Goal: Entertainment & Leisure: Browse casually

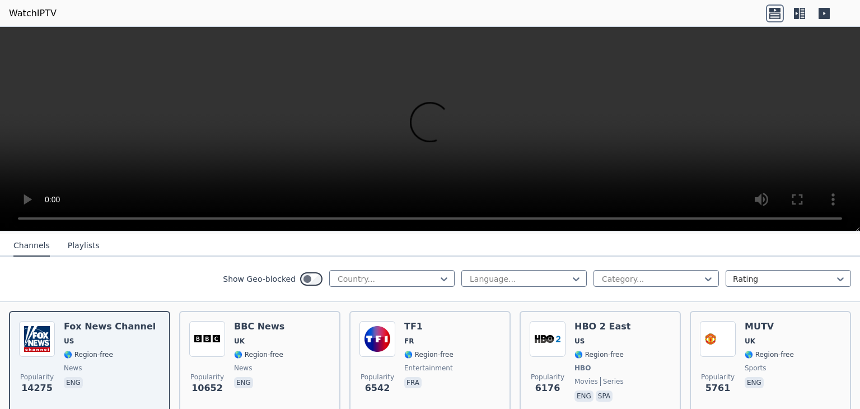
scroll to position [120, 0]
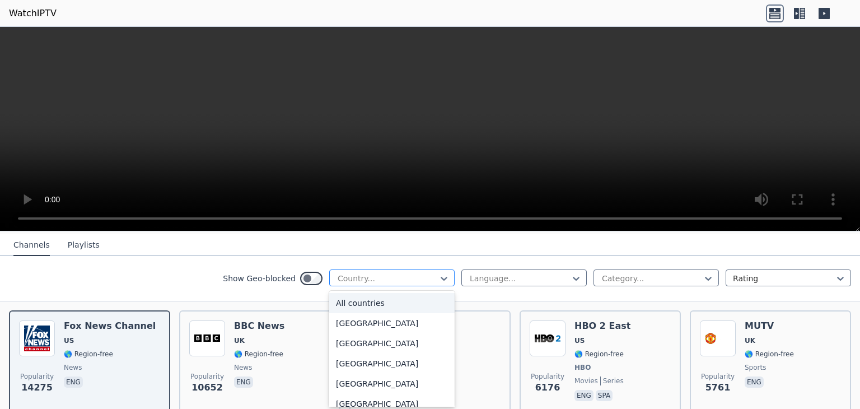
click at [345, 274] on div at bounding box center [387, 278] width 102 height 11
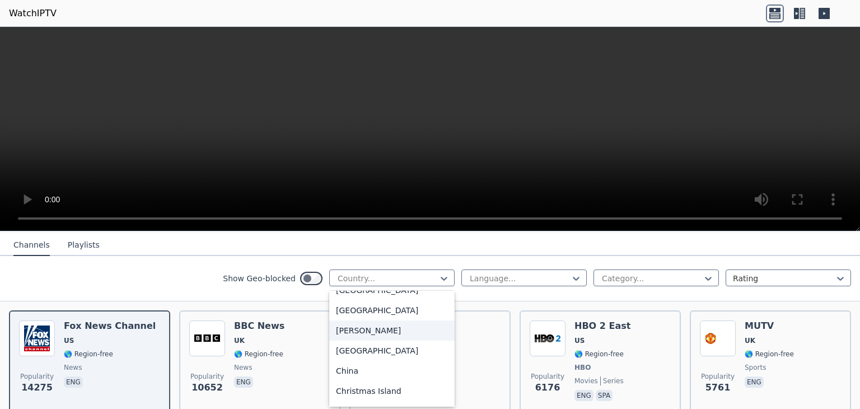
scroll to position [719, 0]
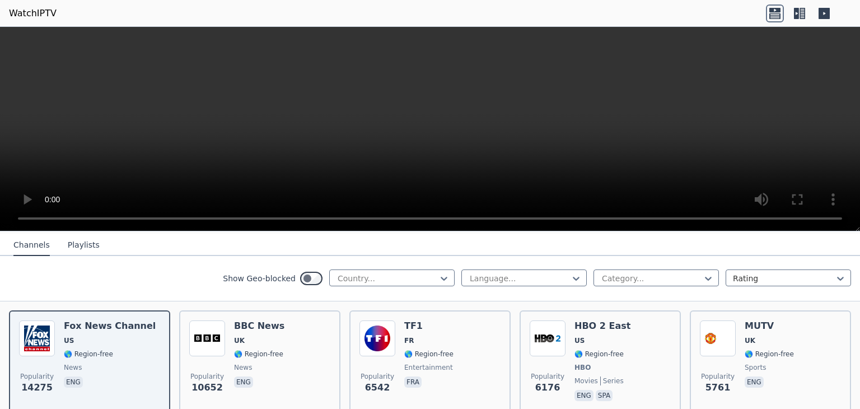
click at [150, 161] on video at bounding box center [430, 129] width 860 height 204
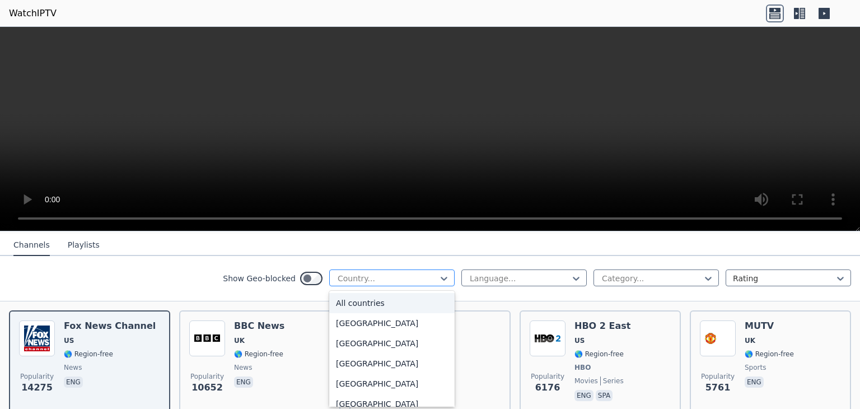
click at [361, 273] on div at bounding box center [387, 278] width 102 height 11
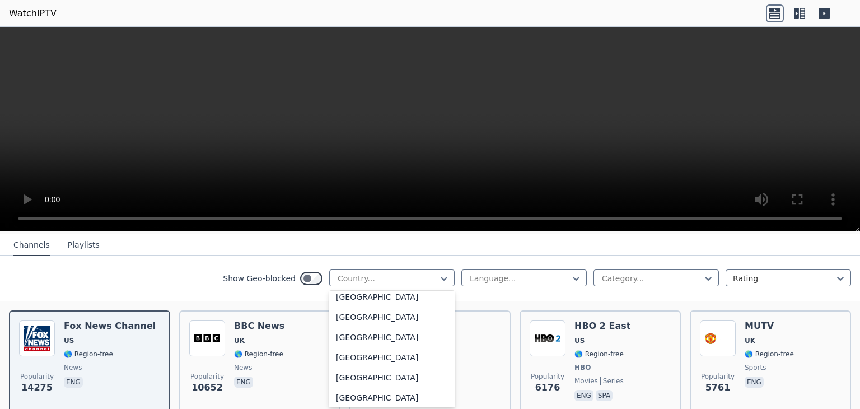
scroll to position [630, 0]
click at [355, 340] on div "[GEOGRAPHIC_DATA]" at bounding box center [391, 337] width 125 height 20
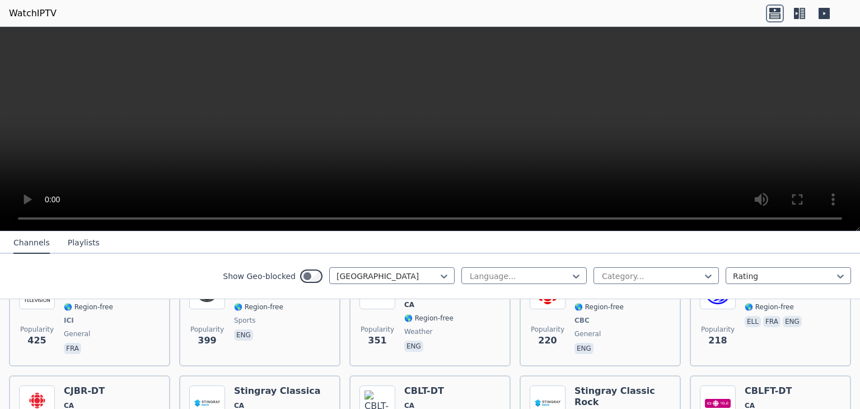
scroll to position [293, 0]
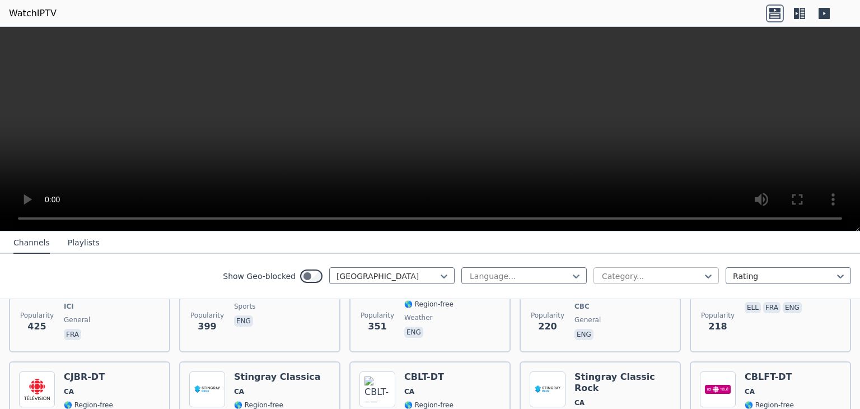
click at [638, 280] on div "Category..." at bounding box center [655, 275] width 125 height 17
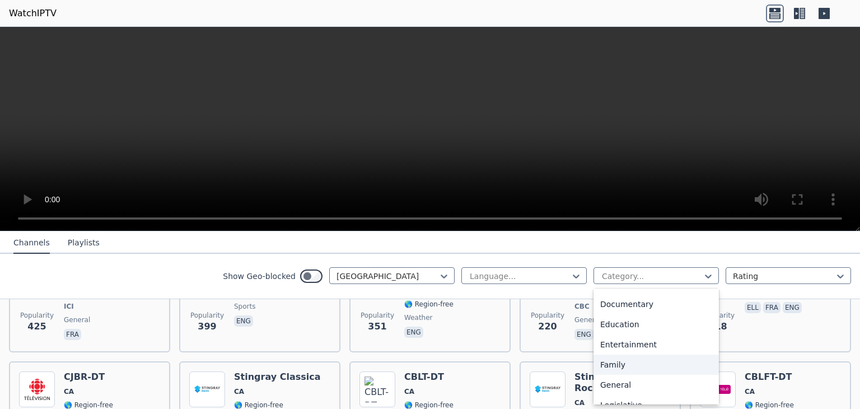
scroll to position [158, 0]
click at [614, 318] on div "Education" at bounding box center [655, 323] width 125 height 20
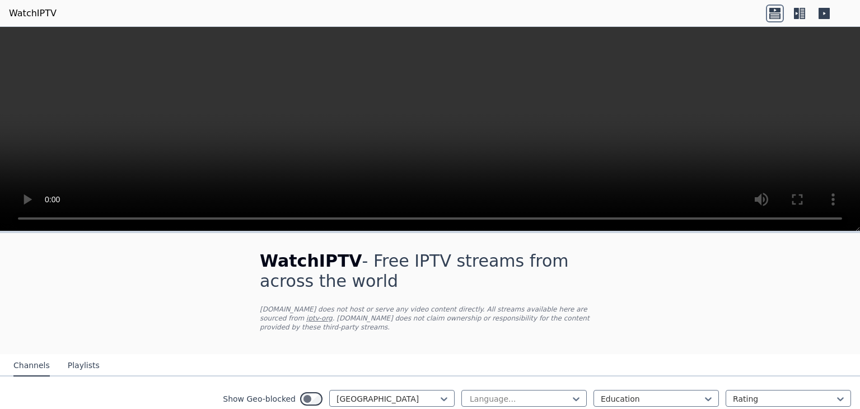
scroll to position [59, 0]
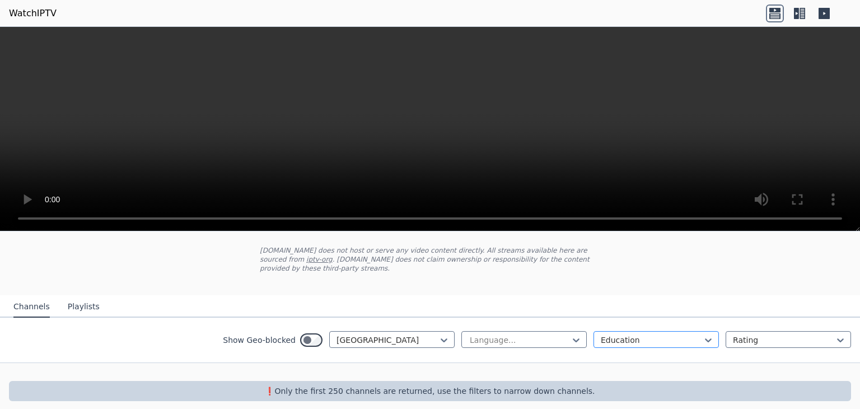
click at [613, 334] on div at bounding box center [651, 339] width 102 height 11
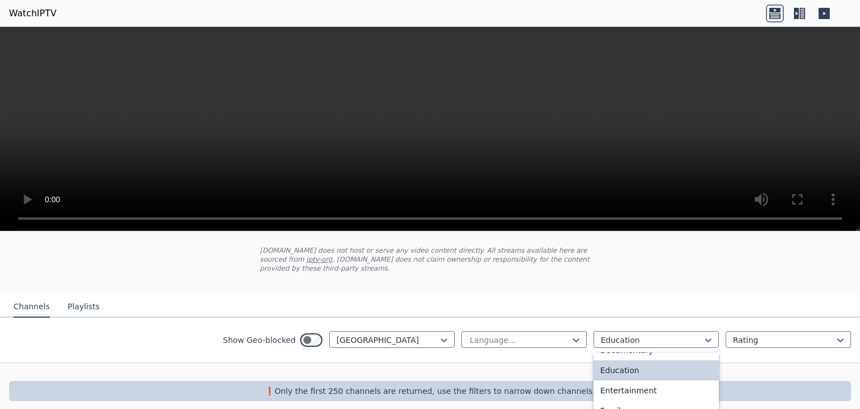
scroll to position [181, 0]
click at [615, 395] on div "Family" at bounding box center [655, 405] width 125 height 20
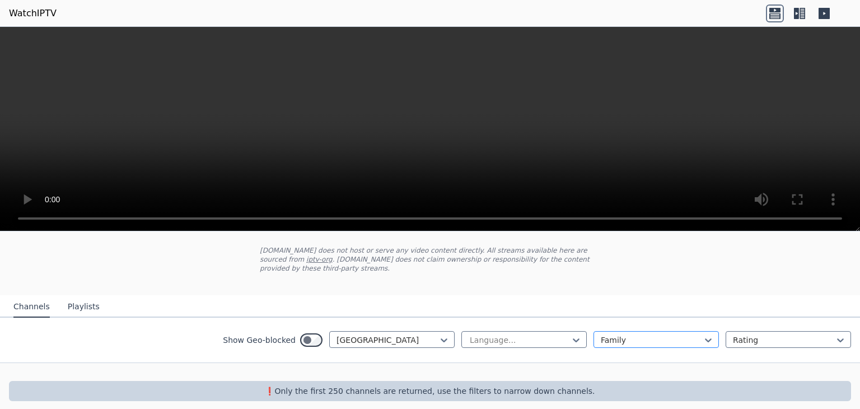
click at [626, 334] on div at bounding box center [651, 339] width 102 height 11
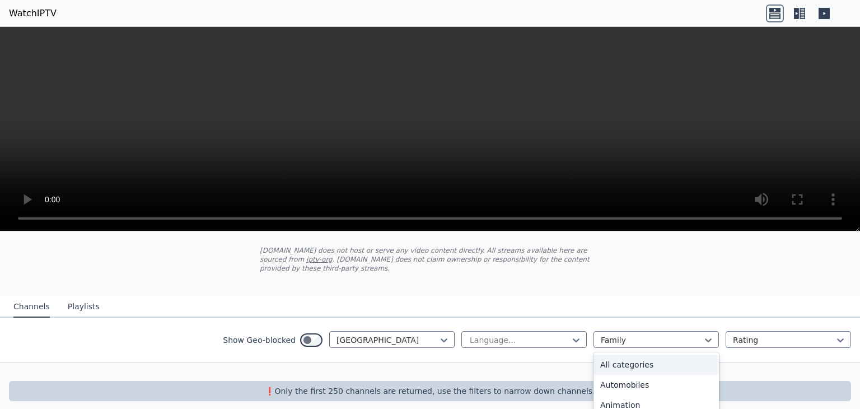
click at [623, 354] on div "All categories" at bounding box center [655, 364] width 125 height 20
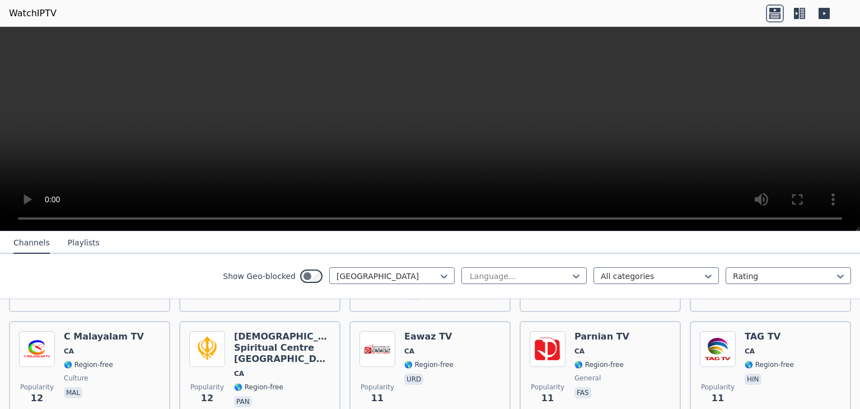
scroll to position [2788, 0]
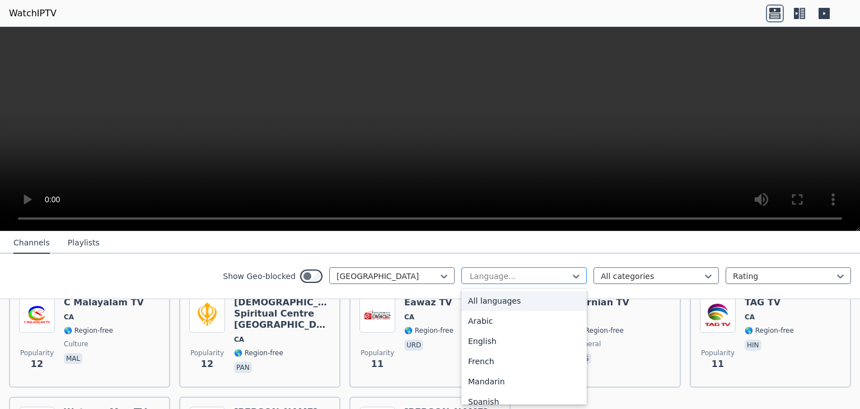
click at [514, 275] on div at bounding box center [519, 275] width 102 height 11
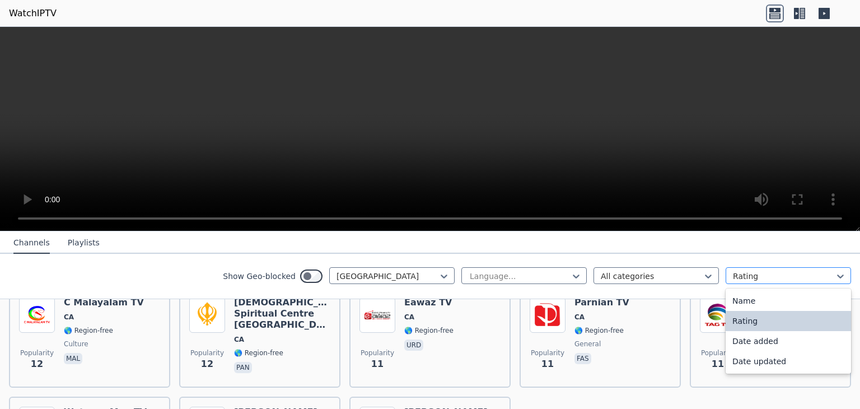
click at [740, 273] on div at bounding box center [784, 275] width 102 height 11
click at [739, 274] on div at bounding box center [784, 275] width 102 height 11
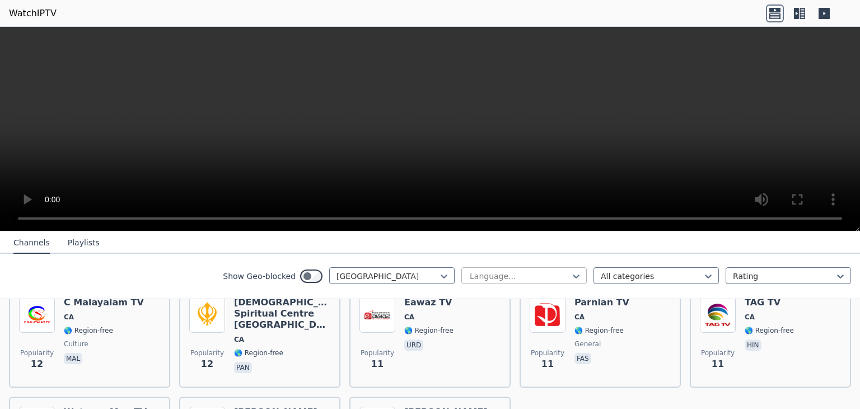
click at [531, 274] on div at bounding box center [519, 275] width 102 height 11
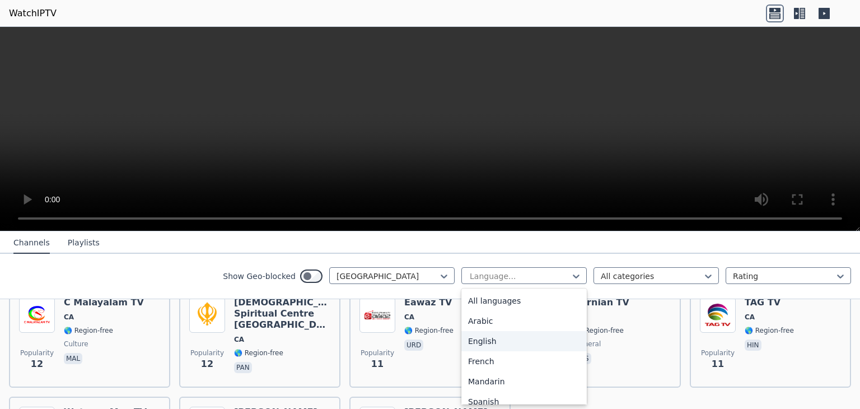
click at [515, 343] on div "English" at bounding box center [523, 341] width 125 height 20
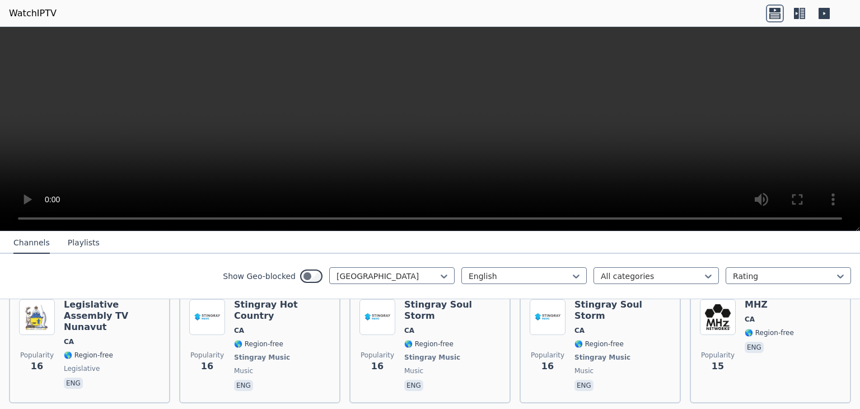
scroll to position [2001, 0]
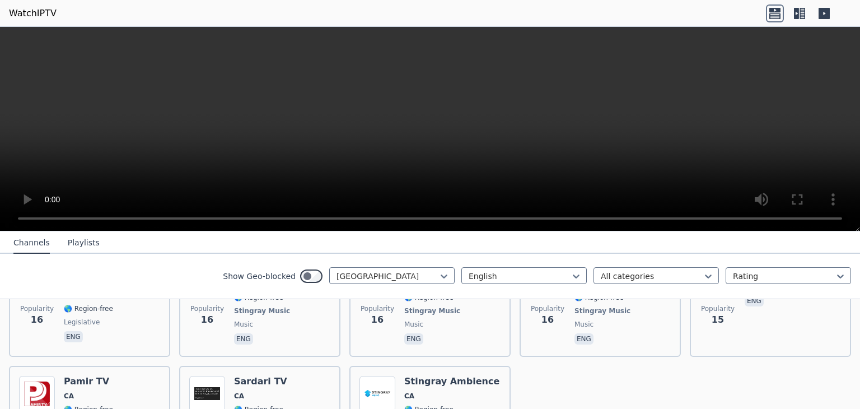
click at [84, 239] on button "Playlists" at bounding box center [84, 242] width 32 height 21
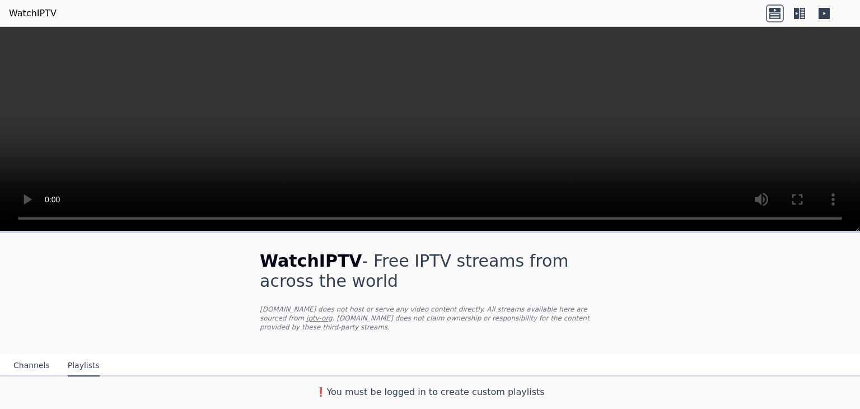
click at [40, 355] on button "Channels" at bounding box center [31, 365] width 36 height 21
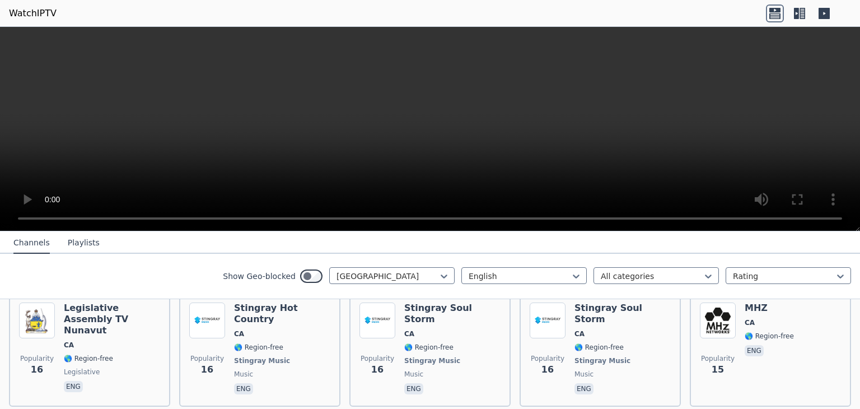
scroll to position [2001, 0]
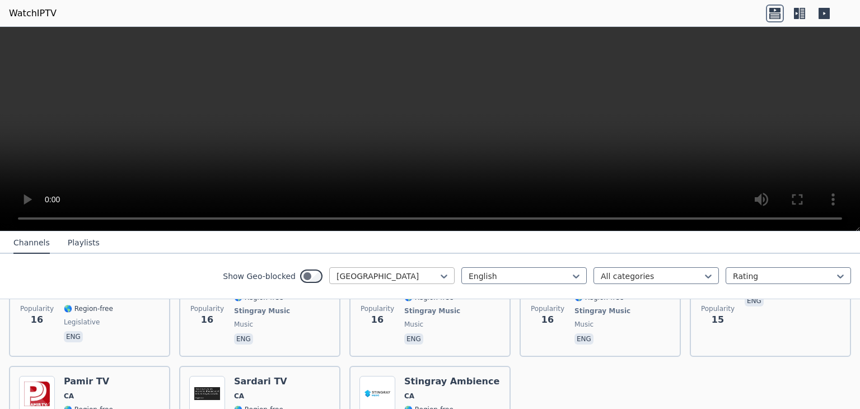
click at [378, 282] on div "[GEOGRAPHIC_DATA]" at bounding box center [391, 275] width 125 height 17
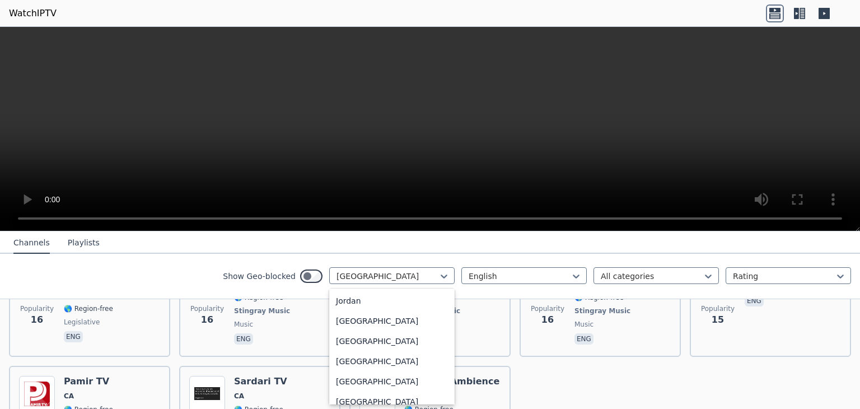
scroll to position [1955, 0]
